Goal: Task Accomplishment & Management: Complete application form

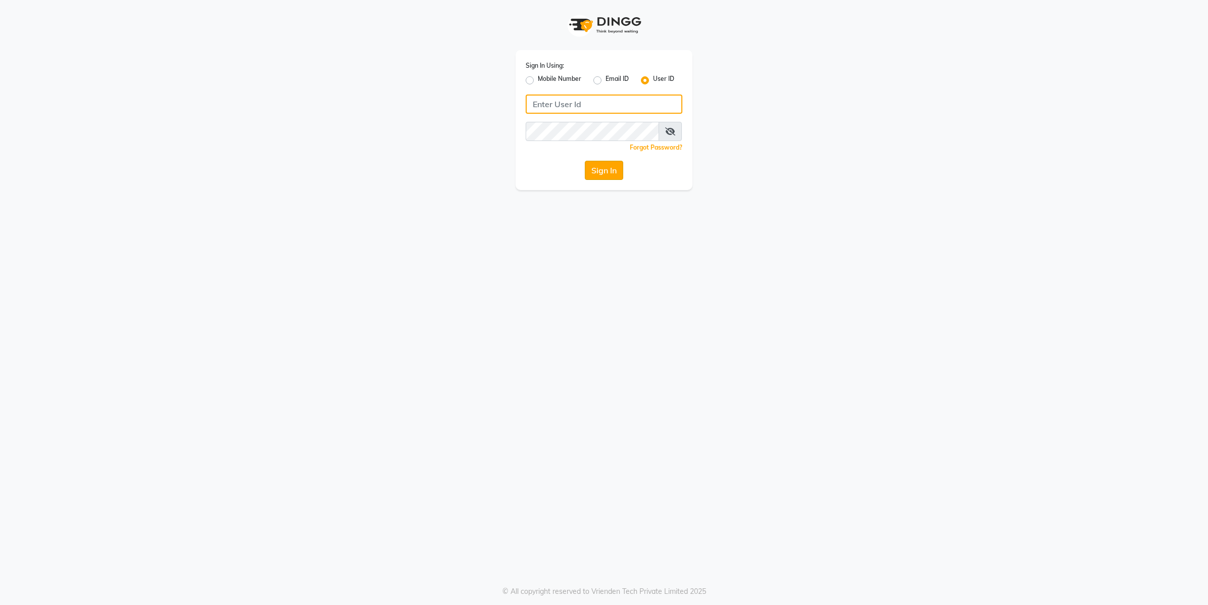
type input "e2555-01"
click at [612, 173] on button "Sign In" at bounding box center [604, 170] width 38 height 19
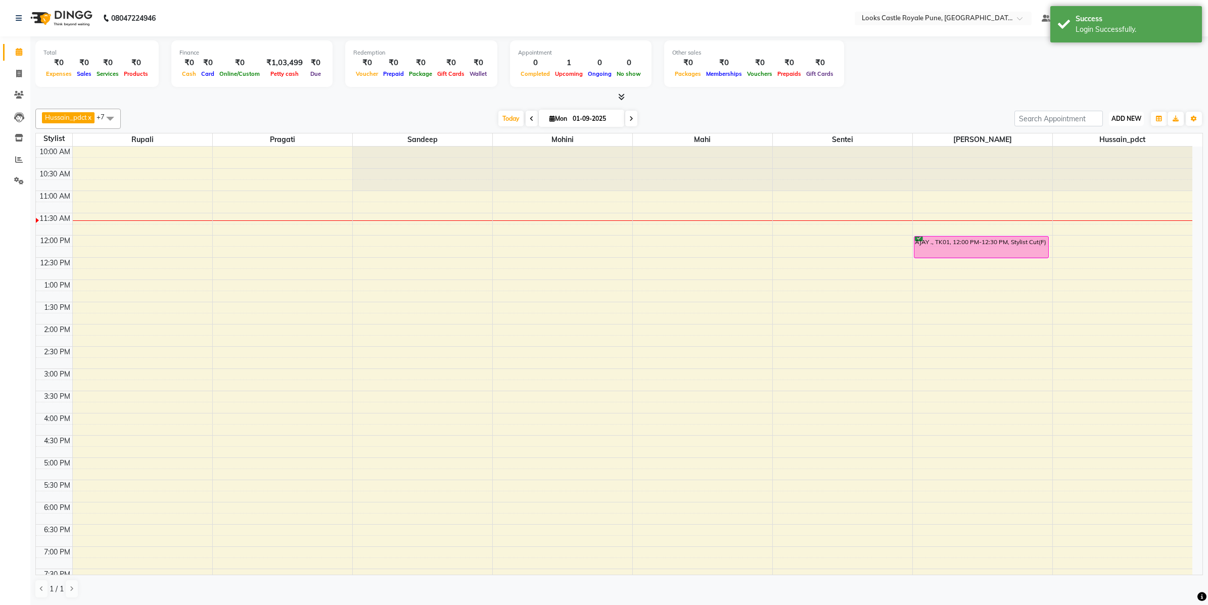
click at [1133, 115] on span "ADD NEW" at bounding box center [1127, 119] width 30 height 8
click at [1120, 171] on link "Add Attendance" at bounding box center [1104, 177] width 80 height 13
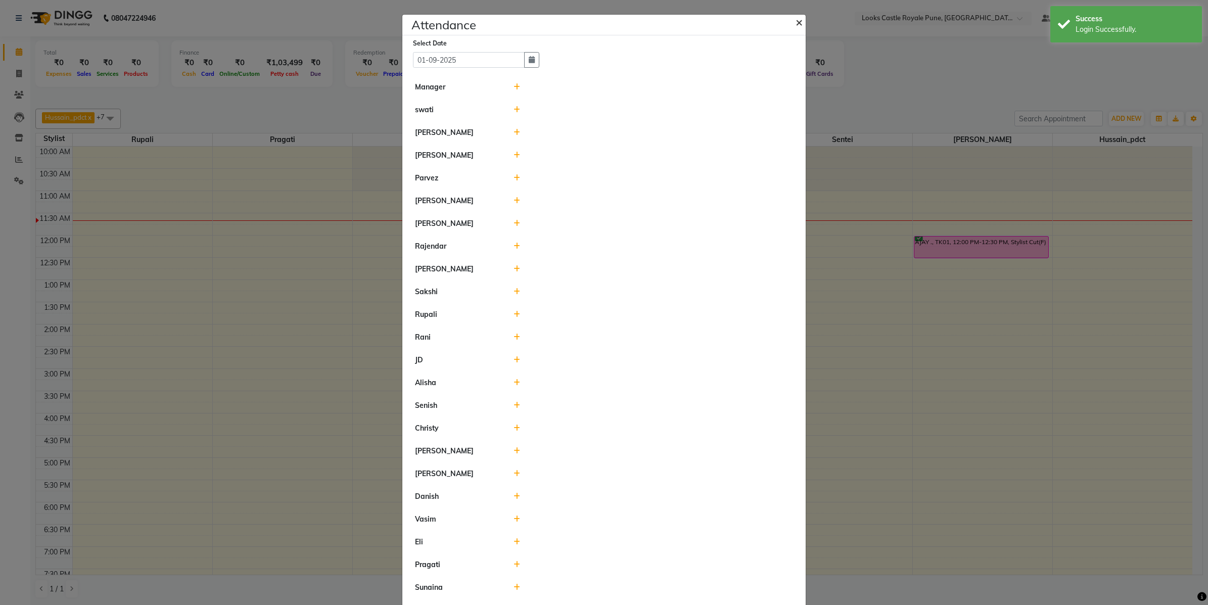
click at [796, 23] on span "×" at bounding box center [799, 21] width 7 height 15
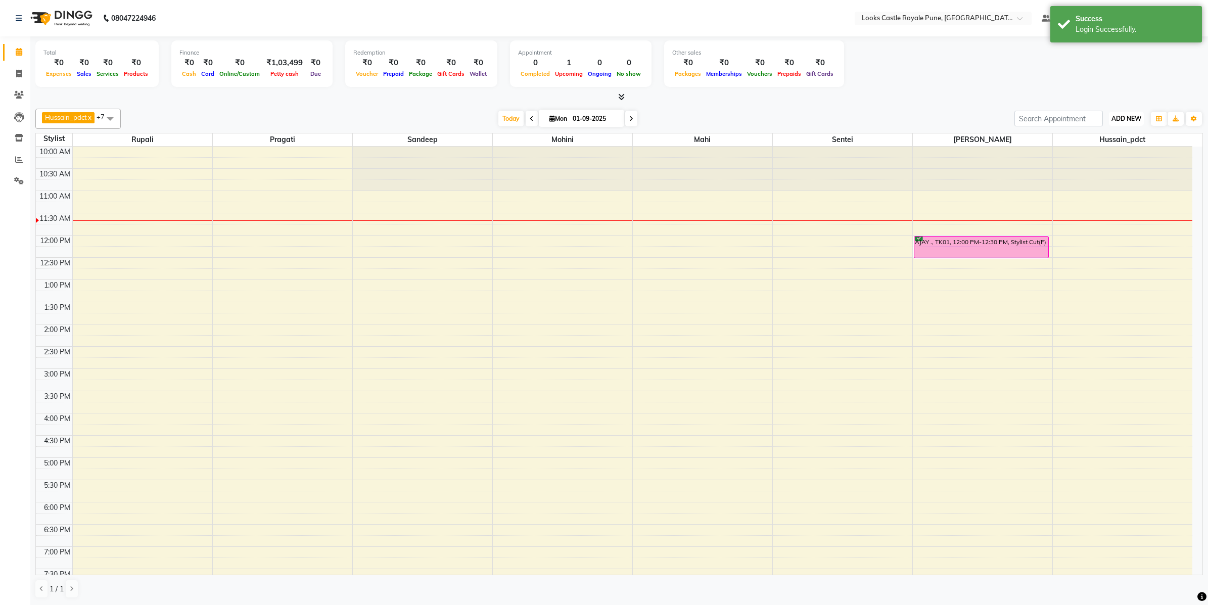
click at [1125, 118] on span "ADD NEW" at bounding box center [1127, 119] width 30 height 8
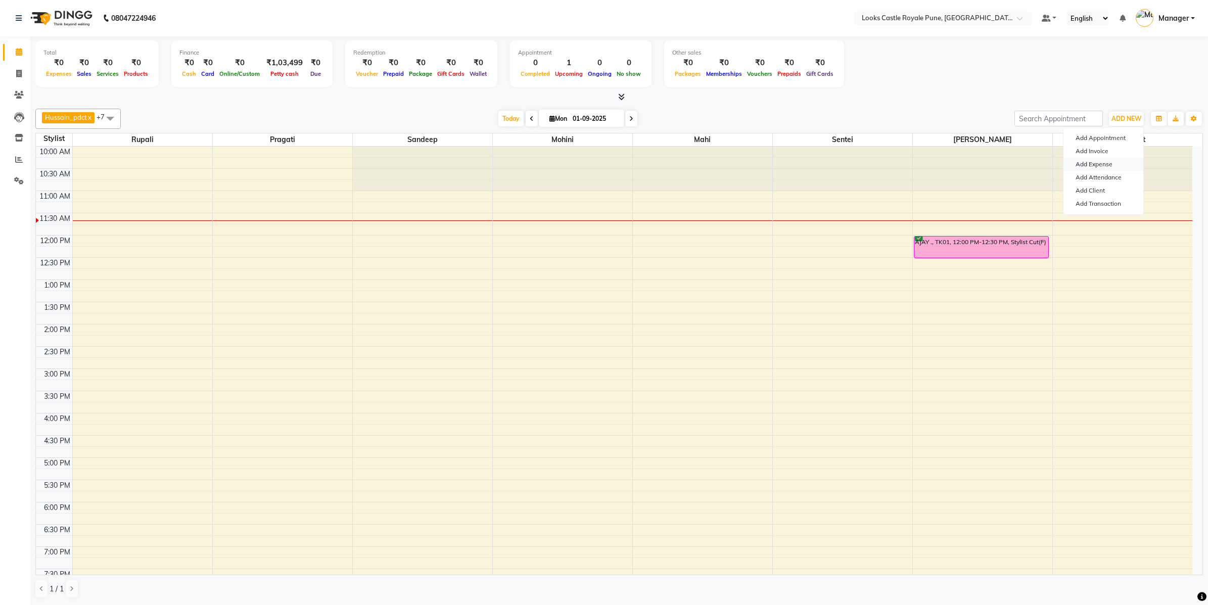
click at [1112, 163] on link "Add Expense" at bounding box center [1104, 164] width 80 height 13
select select "1"
select select "4878"
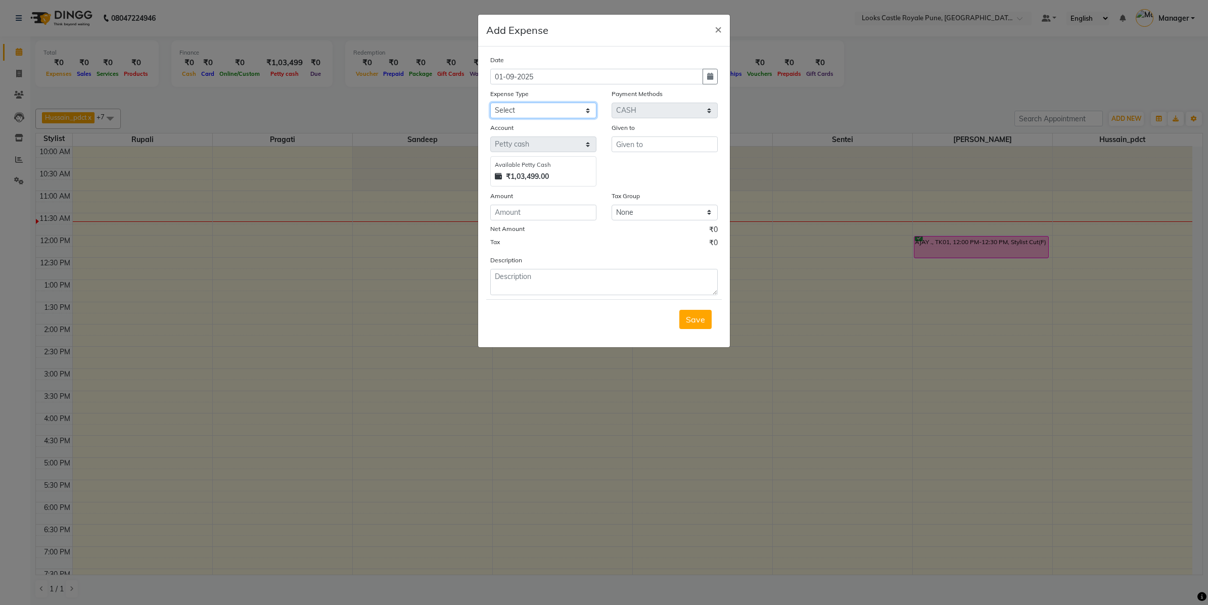
click at [539, 117] on select "Select Bank Deposit Blinkit Cash Handover Client ordered food Client Refund Agn…" at bounding box center [543, 111] width 106 height 16
select select "21975"
click at [490, 103] on select "Select Bank Deposit Blinkit Cash Handover Client ordered food Client Refund Agn…" at bounding box center [543, 111] width 106 height 16
click at [671, 145] on input "text" at bounding box center [665, 145] width 106 height 16
